Goal: Task Accomplishment & Management: Manage account settings

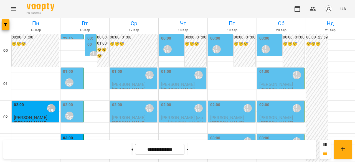
click at [272, 46] on div "00:00 [PERSON_NAME] [PERSON_NAME]" at bounding box center [270, 46] width 22 height 20
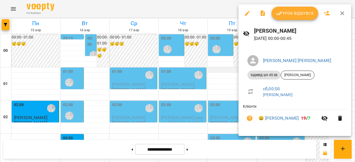
click at [223, 76] on div at bounding box center [177, 81] width 355 height 162
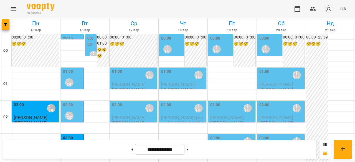
click at [222, 47] on div "00:00 [PERSON_NAME] [PERSON_NAME]" at bounding box center [221, 46] width 22 height 20
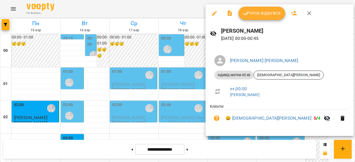
click at [167, 127] on div at bounding box center [177, 81] width 355 height 162
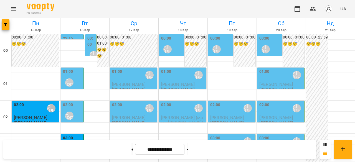
click at [79, 79] on div "01:00 [PERSON_NAME] [PERSON_NAME]" at bounding box center [72, 79] width 19 height 20
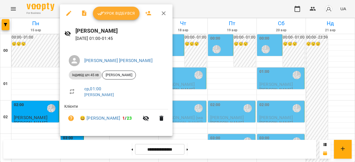
click at [21, 83] on div at bounding box center [177, 81] width 355 height 162
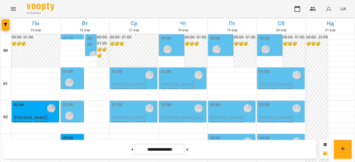
click at [77, 111] on div "02:00 [PERSON_NAME] [PERSON_NAME]" at bounding box center [72, 112] width 19 height 20
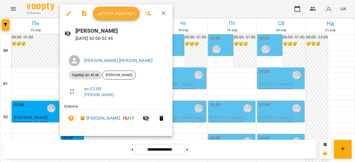
click at [28, 76] on div at bounding box center [177, 81] width 355 height 162
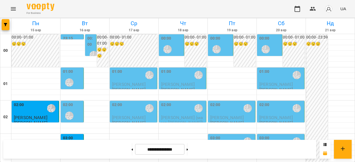
scroll to position [418, 0]
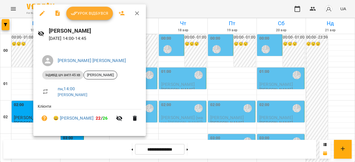
click at [117, 76] on span "[PERSON_NAME]" at bounding box center [100, 75] width 33 height 5
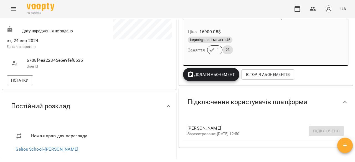
scroll to position [111, 0]
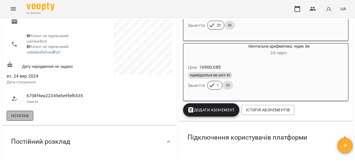
click at [23, 118] on span "Нотатки" at bounding box center [20, 116] width 18 height 7
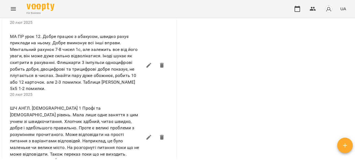
scroll to position [361, 0]
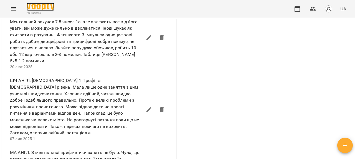
click at [42, 6] on img at bounding box center [41, 7] width 28 height 8
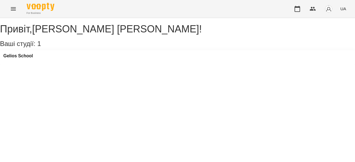
click at [6, 7] on div "For Business UA" at bounding box center [177, 9] width 355 height 18
click at [12, 7] on icon "Menu" at bounding box center [13, 8] width 5 height 3
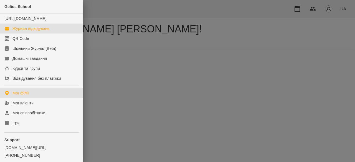
click at [25, 31] on div "Журнал відвідувань" at bounding box center [30, 29] width 37 height 6
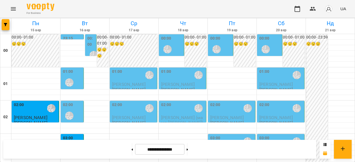
click at [77, 76] on div "01:00 [PERSON_NAME] [PERSON_NAME]" at bounding box center [72, 79] width 19 height 20
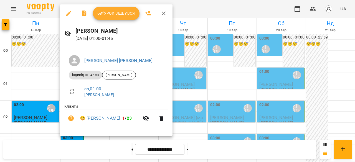
click at [42, 78] on div at bounding box center [177, 81] width 355 height 162
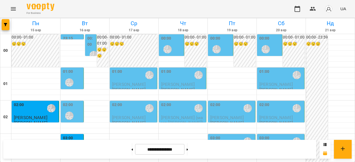
click at [79, 113] on div "02:00 [PERSON_NAME] [PERSON_NAME]" at bounding box center [72, 112] width 19 height 20
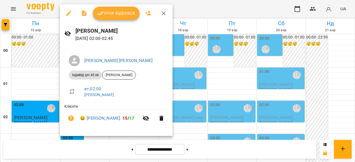
click at [36, 84] on div at bounding box center [177, 81] width 355 height 162
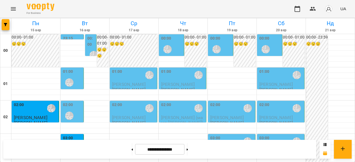
click at [73, 75] on div "01:00 [PERSON_NAME] [PERSON_NAME]" at bounding box center [72, 79] width 19 height 20
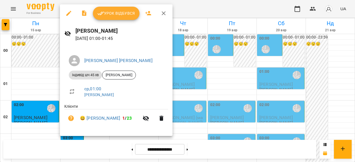
click at [18, 74] on div at bounding box center [177, 81] width 355 height 162
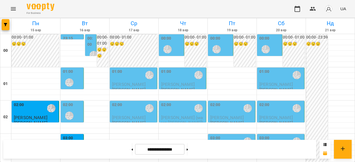
click at [75, 111] on div "02:00 [PERSON_NAME] [PERSON_NAME]" at bounding box center [72, 112] width 19 height 20
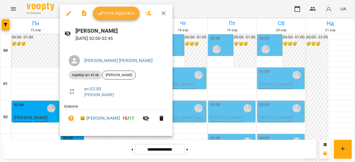
click at [37, 79] on div at bounding box center [177, 81] width 355 height 162
